Goal: Connect with others: Establish contact or relationships with other users

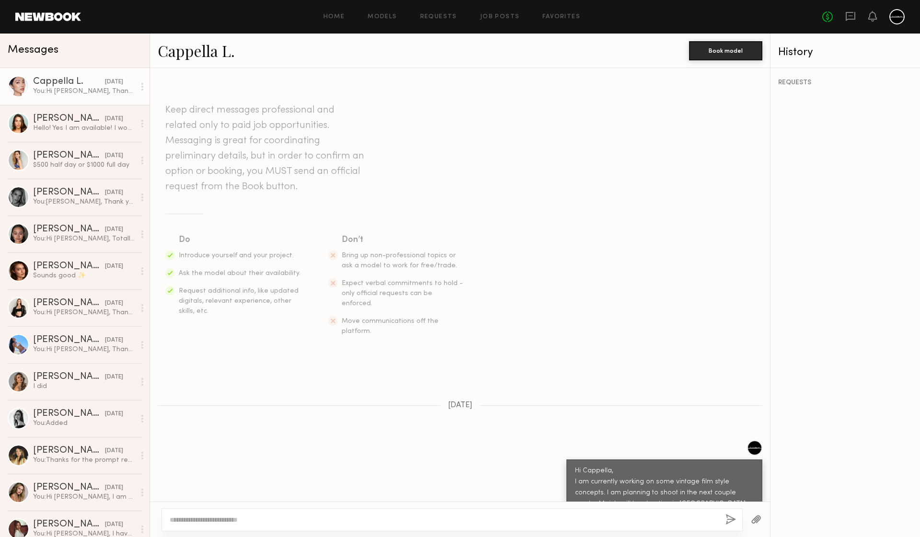
scroll to position [187, 0]
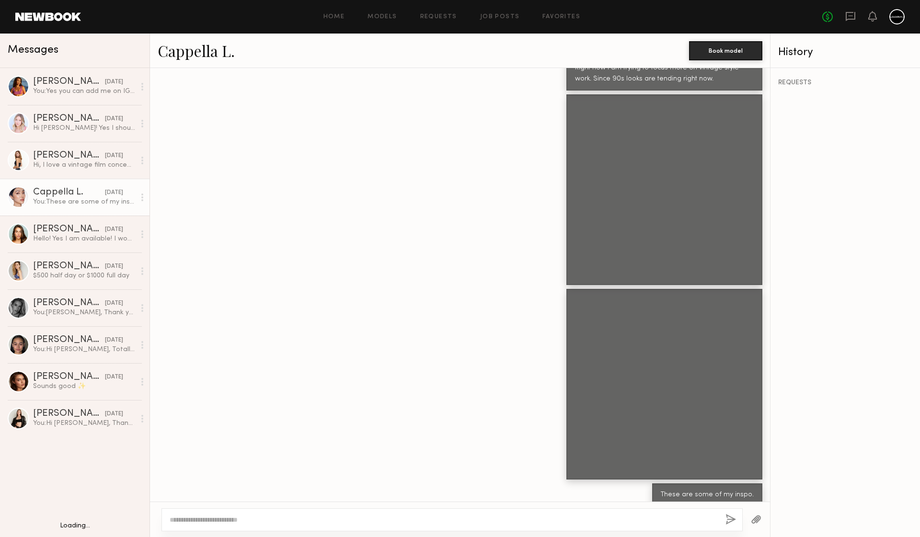
scroll to position [1117, 0]
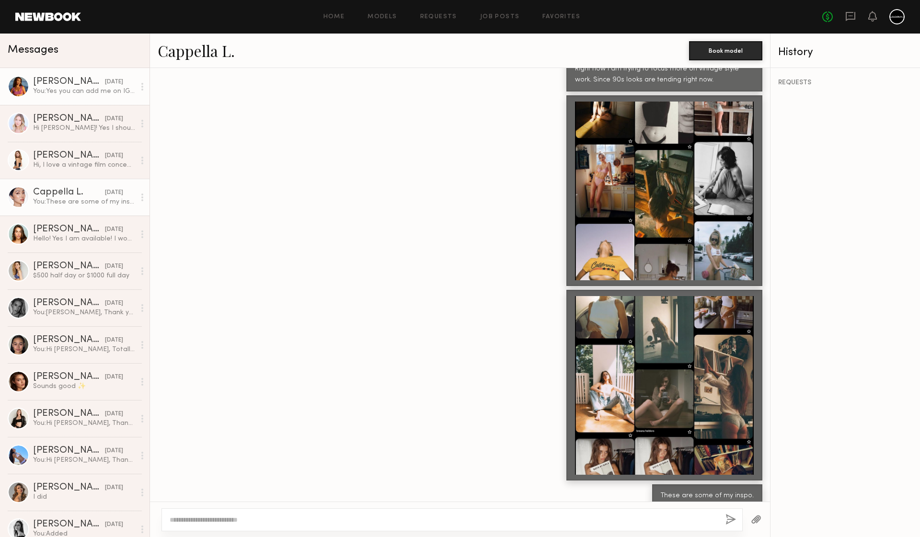
click at [53, 86] on div "Giavanna D." at bounding box center [69, 82] width 72 height 10
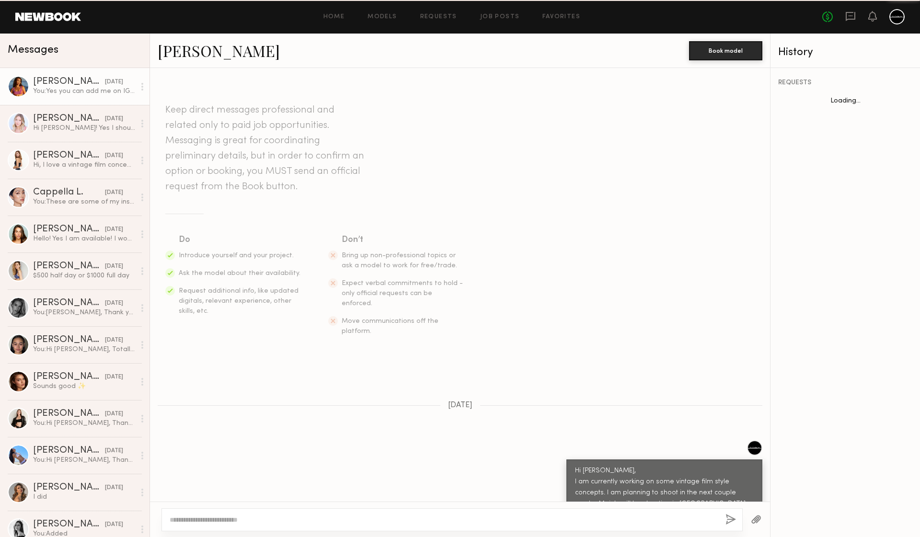
scroll to position [103, 0]
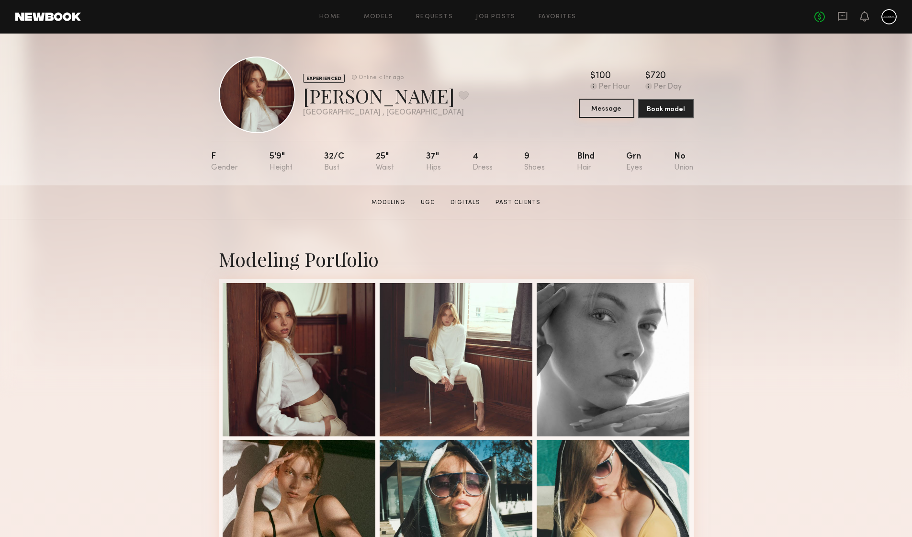
click at [600, 108] on button "Message" at bounding box center [607, 108] width 56 height 19
click at [599, 110] on button "Message" at bounding box center [607, 108] width 56 height 19
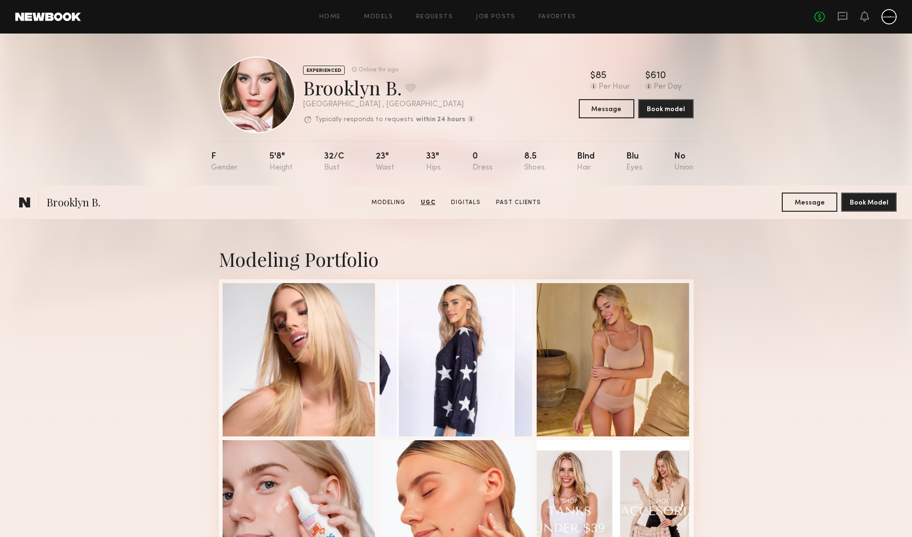
scroll to position [1570, 0]
